Goal: Information Seeking & Learning: Learn about a topic

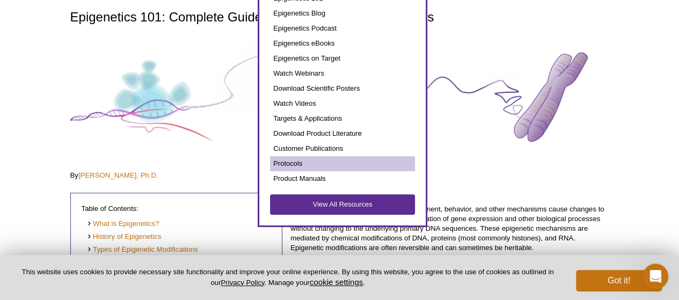
scroll to position [89, 0]
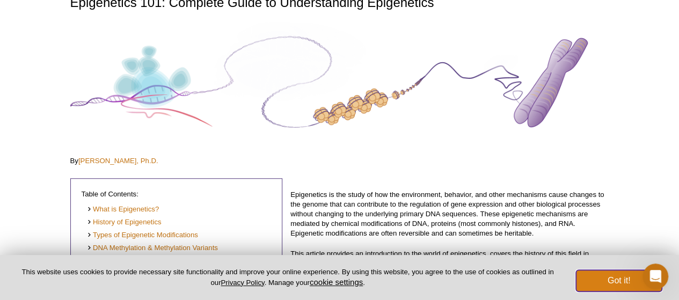
click at [605, 287] on button "Got it!" at bounding box center [619, 280] width 86 height 21
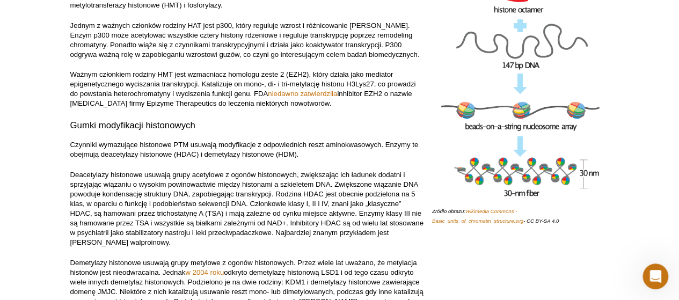
scroll to position [4028, 0]
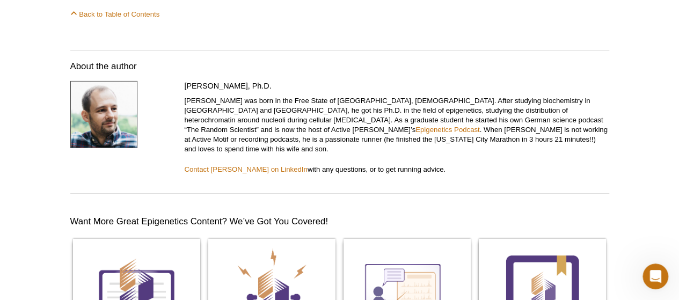
scroll to position [5818, 0]
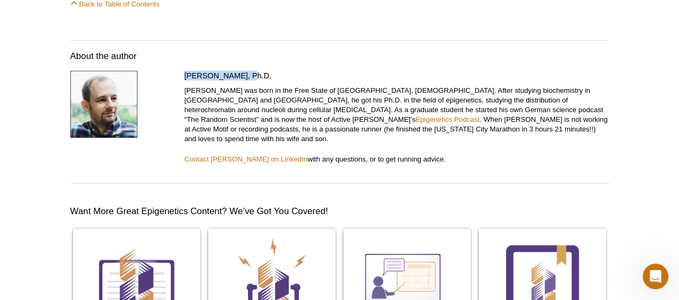
drag, startPoint x: 182, startPoint y: 20, endPoint x: 236, endPoint y: 21, distance: 54.8
click at [236, 71] on div "Stefan Dillinger, Ph.D. Stefan was born in the Free State of Bavaria, Germany. …" at bounding box center [339, 127] width 539 height 112
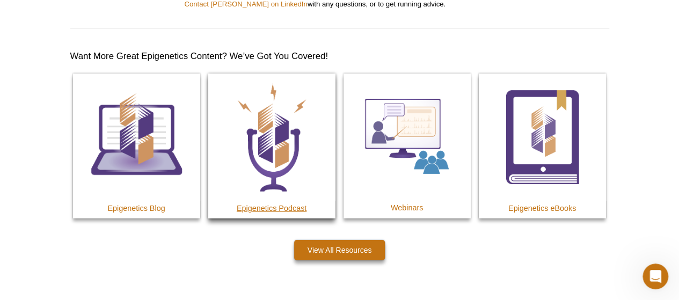
scroll to position [6004, 0]
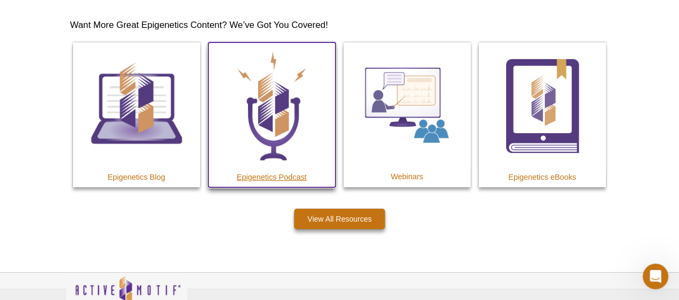
click at [266, 93] on img at bounding box center [271, 105] width 127 height 127
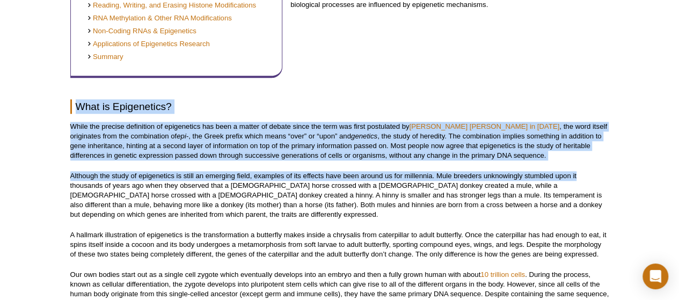
drag, startPoint x: 678, startPoint y: 32, endPoint x: 676, endPoint y: 180, distance: 148.8
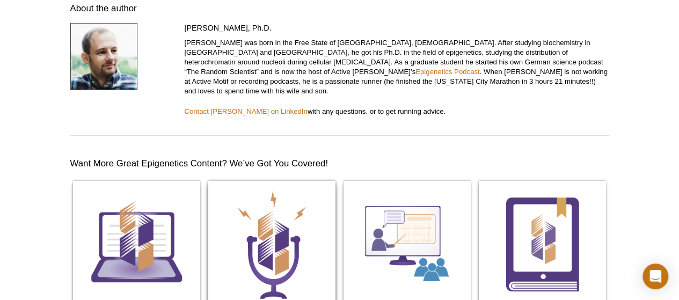
scroll to position [5884, 0]
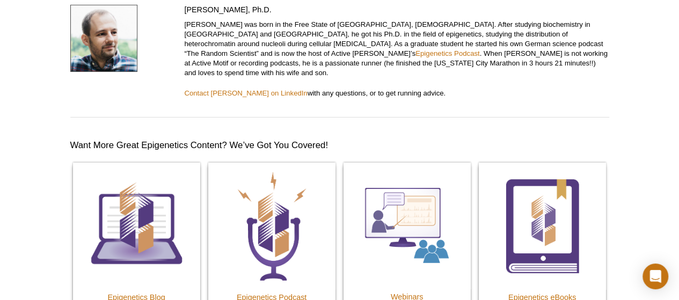
drag, startPoint x: 144, startPoint y: 157, endPoint x: 25, endPoint y: 160, distance: 119.2
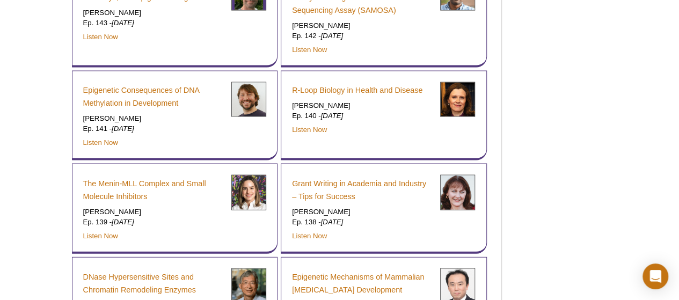
scroll to position [1193, 0]
